Goal: Task Accomplishment & Management: Complete application form

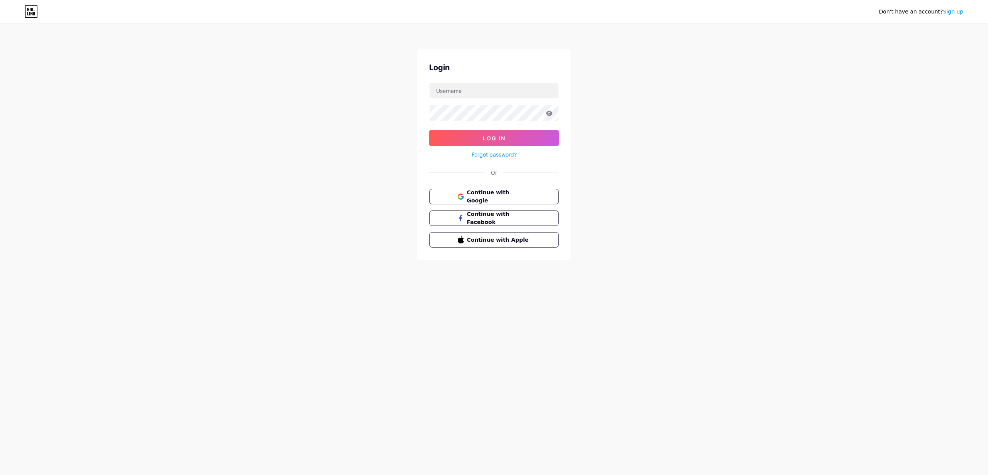
click at [478, 200] on span "Continue with Google" at bounding box center [499, 197] width 64 height 16
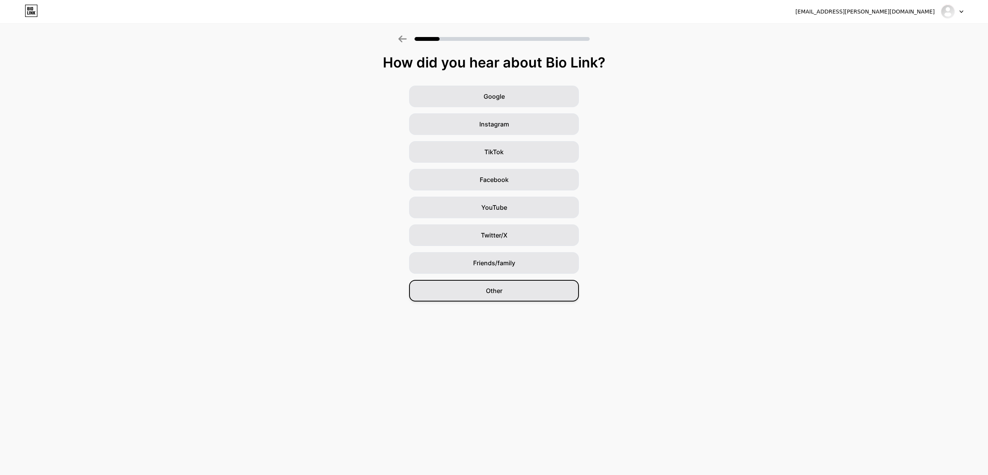
click at [466, 296] on div "Other" at bounding box center [494, 291] width 170 height 22
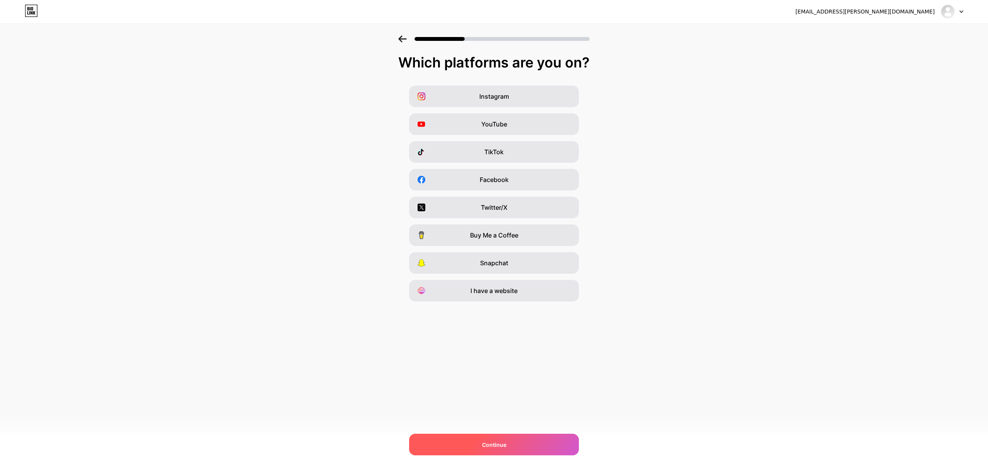
click at [482, 440] on div "Continue" at bounding box center [494, 445] width 170 height 22
click at [494, 287] on span "I have a website" at bounding box center [493, 290] width 47 height 9
click at [498, 437] on div "Continue" at bounding box center [494, 445] width 170 height 22
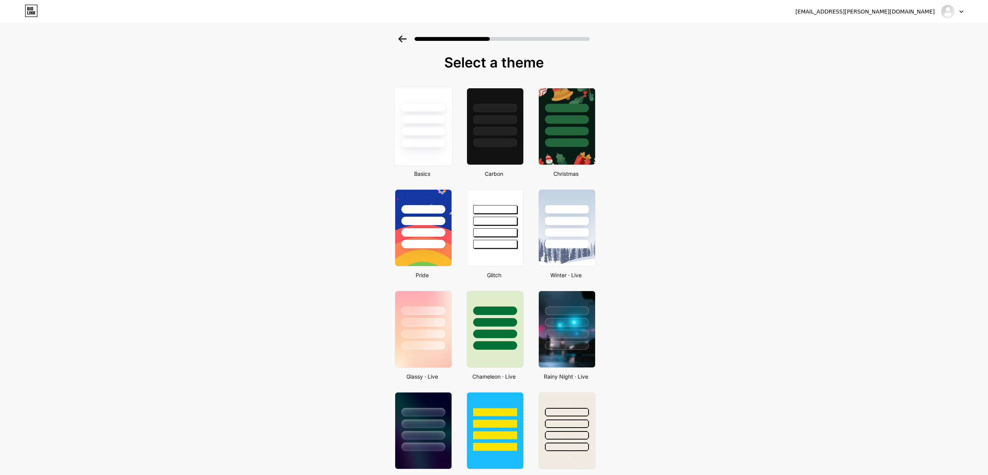
click at [435, 133] on div at bounding box center [422, 131] width 45 height 9
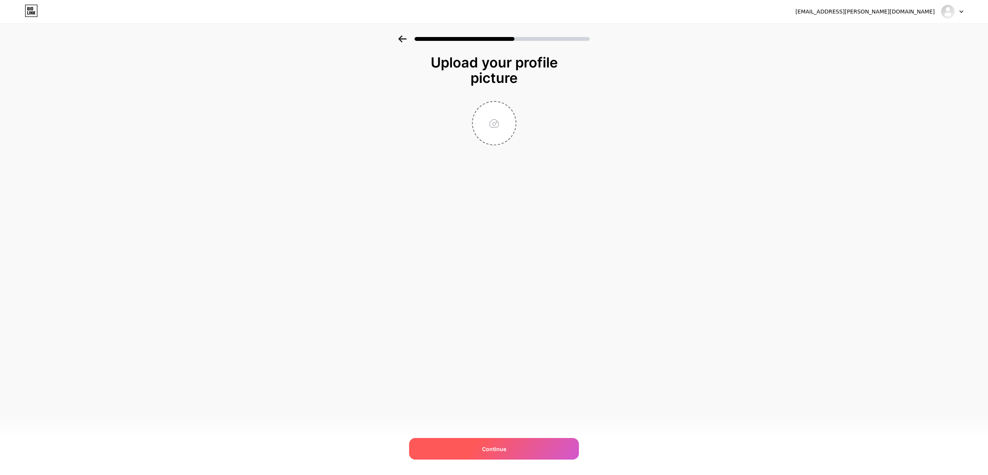
click at [497, 456] on div "Continue" at bounding box center [494, 449] width 170 height 22
click at [492, 127] on input "file" at bounding box center [494, 123] width 43 height 43
type input "C:\fakepath\IMG_9300.PNG"
click at [478, 442] on div "Continue" at bounding box center [494, 449] width 170 height 22
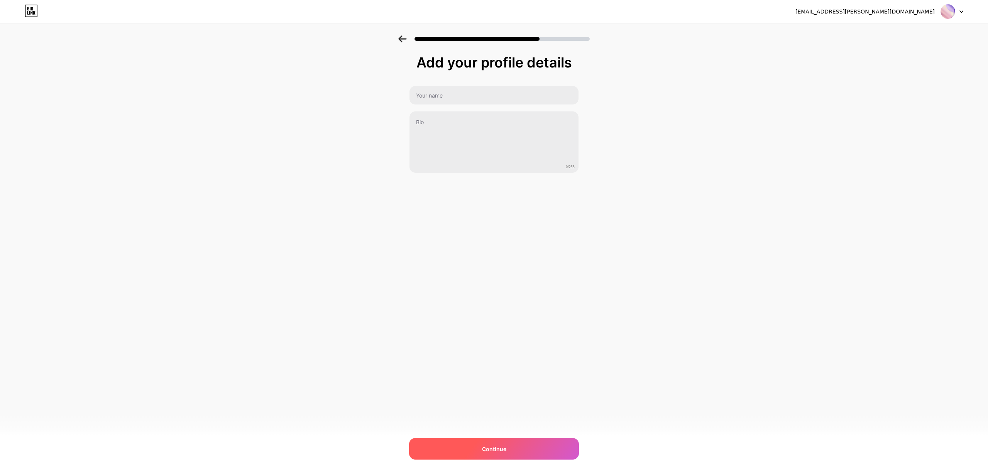
click at [478, 447] on div "Continue" at bounding box center [494, 449] width 170 height 22
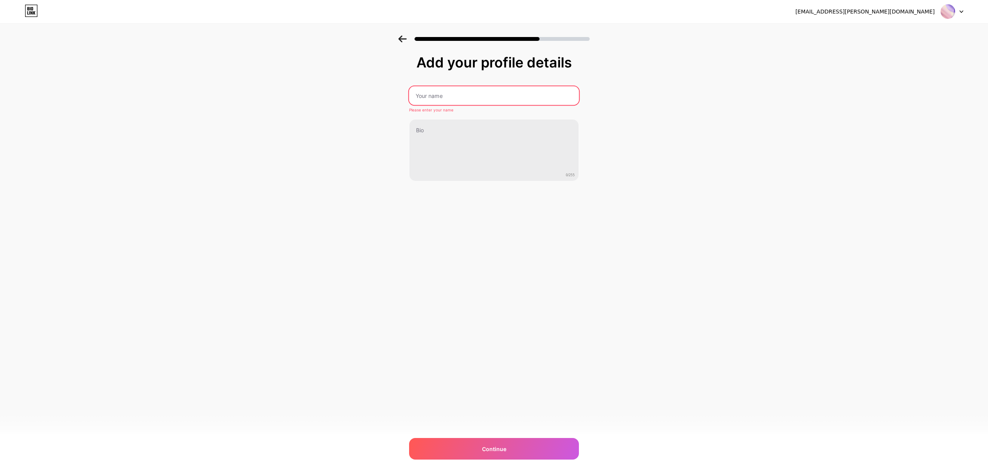
click at [442, 96] on input "text" at bounding box center [494, 95] width 170 height 19
type input "Name"
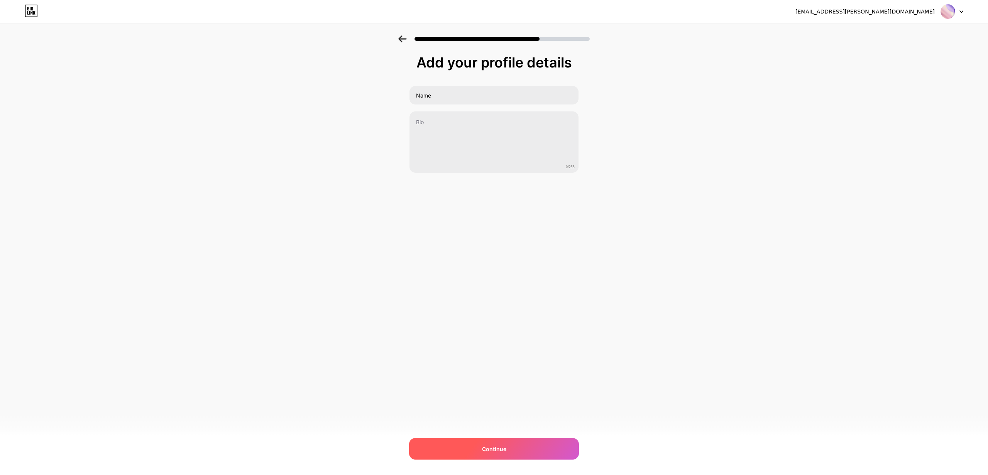
click at [488, 450] on span "Continue" at bounding box center [494, 449] width 24 height 8
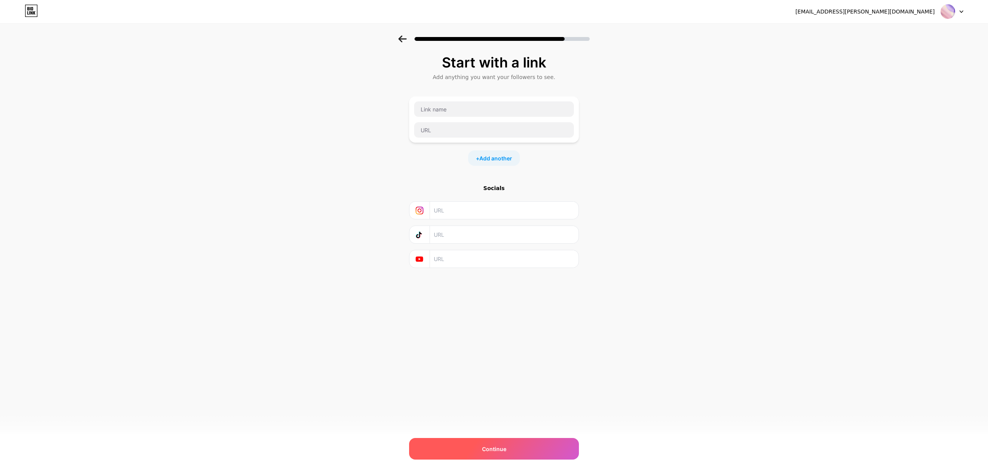
click at [488, 450] on span "Continue" at bounding box center [494, 449] width 24 height 8
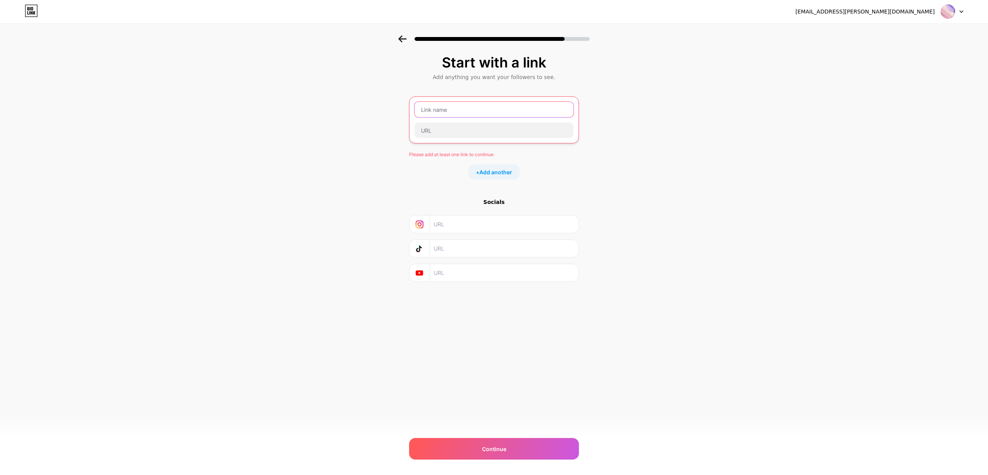
click at [470, 110] on input "text" at bounding box center [493, 109] width 159 height 15
type input "Hey"
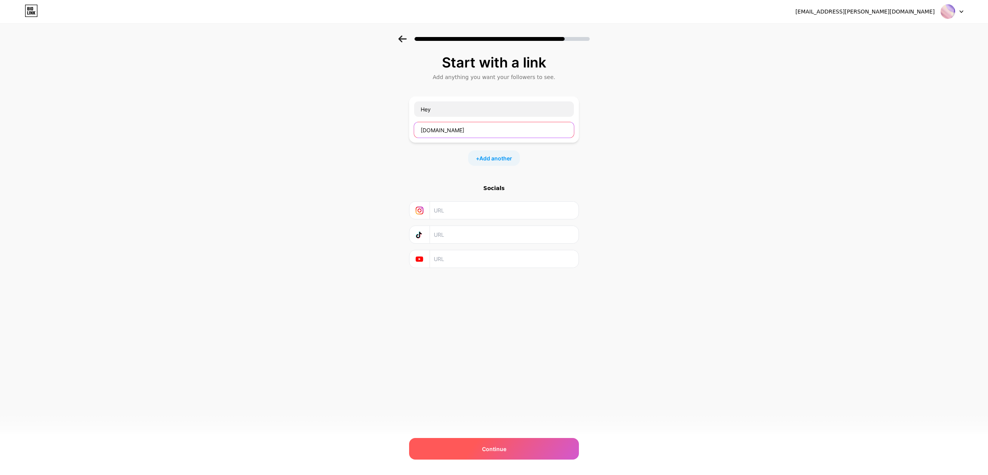
type input "example.com"
click at [497, 444] on div "Continue" at bounding box center [494, 449] width 170 height 22
click at [490, 447] on span "Continue" at bounding box center [494, 449] width 24 height 8
click at [420, 131] on div "Start with a link Add anything you want your followers to see. Hey example.com …" at bounding box center [494, 170] width 988 height 271
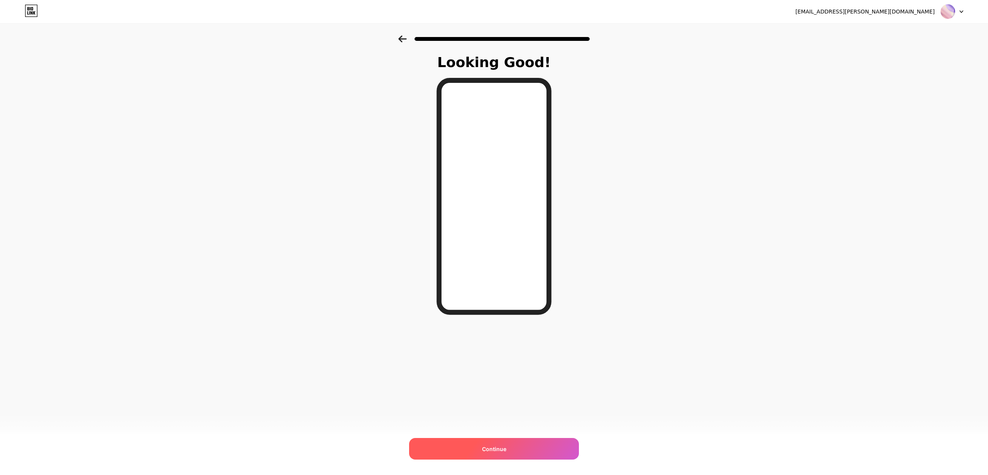
click at [482, 446] on span "Continue" at bounding box center [494, 449] width 24 height 8
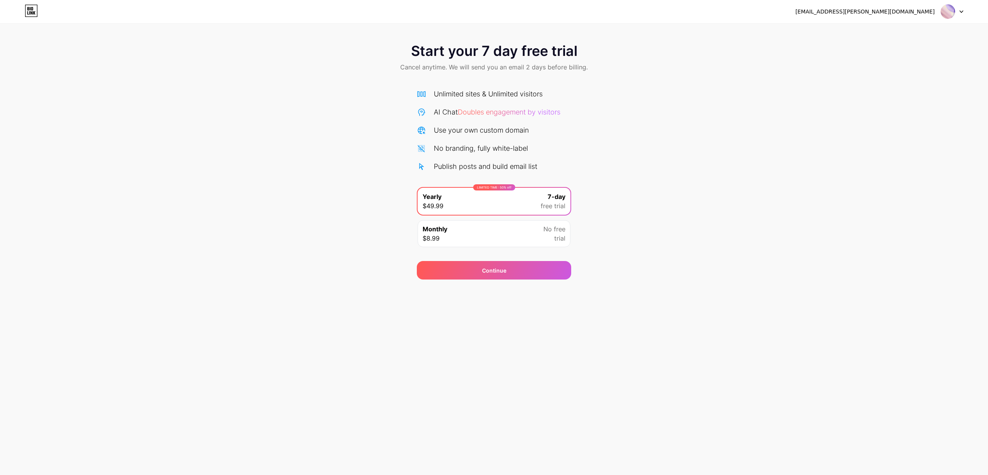
click at [292, 253] on div "Start your 7 day free trial Cancel anytime. We will send you an email 2 days be…" at bounding box center [494, 157] width 988 height 244
click at [924, 17] on div "[EMAIL_ADDRESS][PERSON_NAME][DOMAIN_NAME]" at bounding box center [879, 12] width 168 height 14
click at [924, 10] on div "[EMAIL_ADDRESS][PERSON_NAME][DOMAIN_NAME]" at bounding box center [864, 12] width 139 height 8
click at [946, 10] on img at bounding box center [947, 11] width 15 height 15
click at [902, 30] on li "Logout" at bounding box center [915, 31] width 96 height 21
